Goal: Find specific page/section

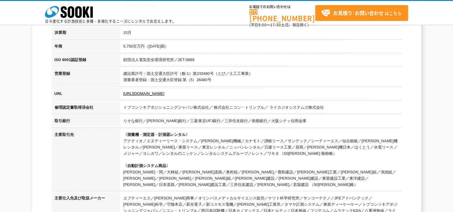
scroll to position [180, 0]
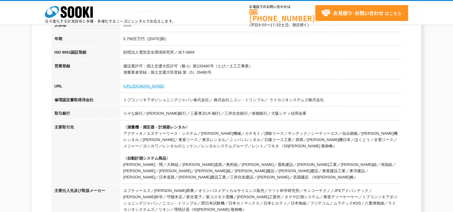
click at [132, 86] on link "[URL][DOMAIN_NAME]" at bounding box center [143, 86] width 41 height 4
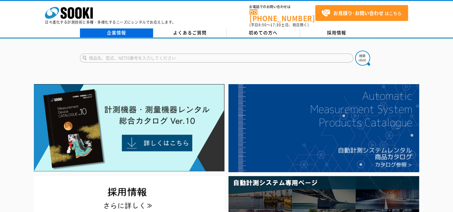
click at [122, 32] on link "企業情報" at bounding box center [116, 32] width 73 height 9
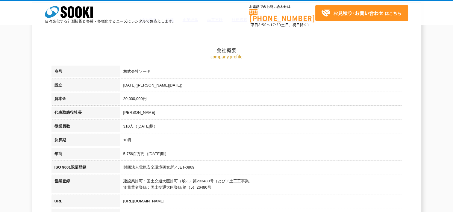
scroll to position [60, 0]
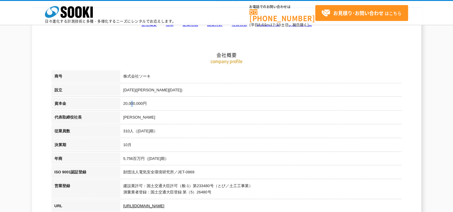
drag, startPoint x: 135, startPoint y: 103, endPoint x: 131, endPoint y: 103, distance: 4.2
click at [131, 103] on td "20,000,000円" at bounding box center [260, 105] width 281 height 14
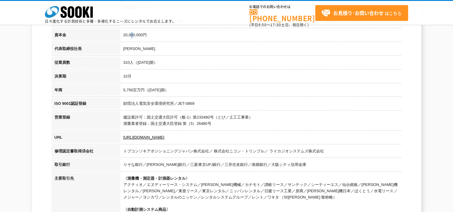
scroll to position [120, 0]
